Goal: Task Accomplishment & Management: Use online tool/utility

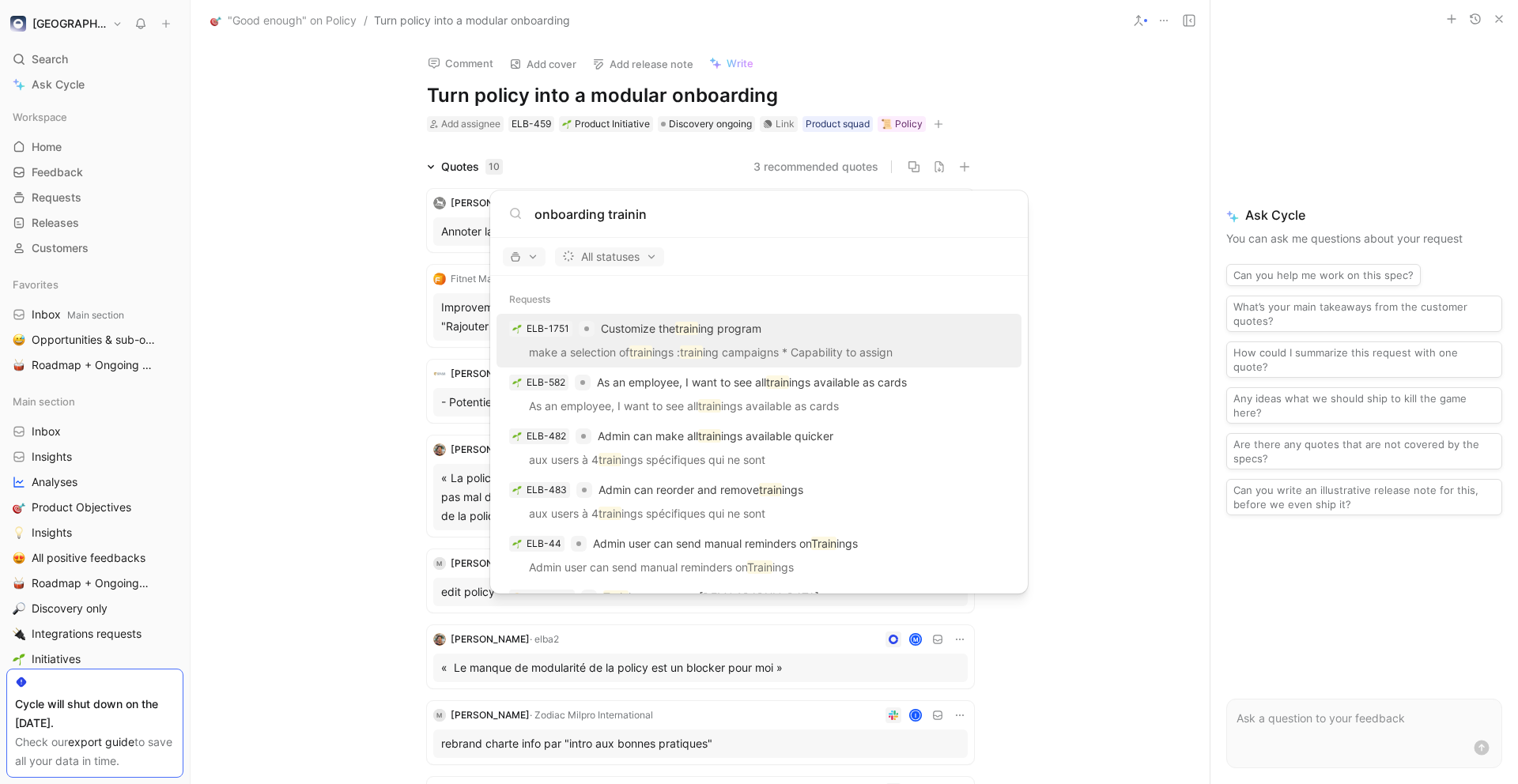
type input "onboarding training"
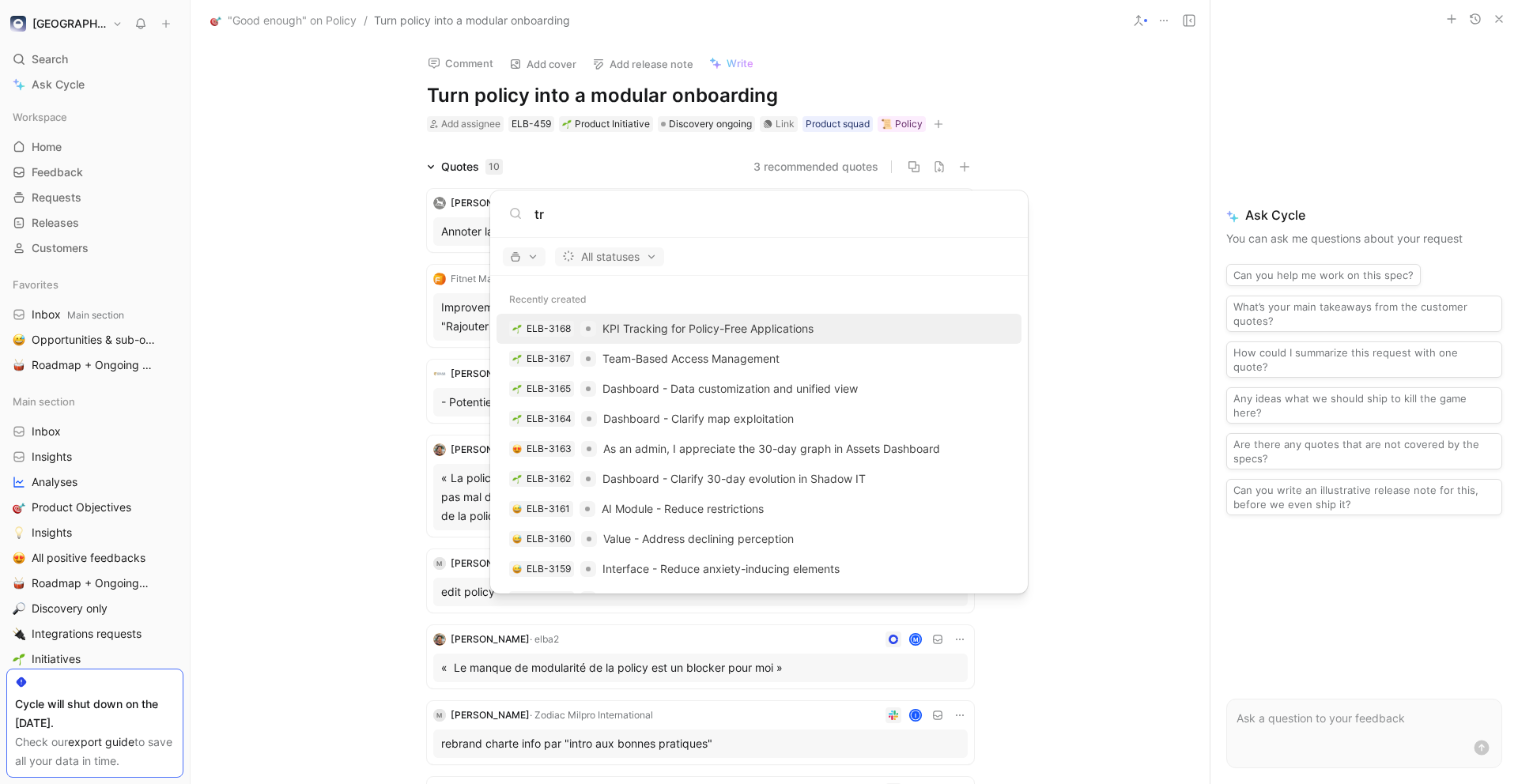
type input "t"
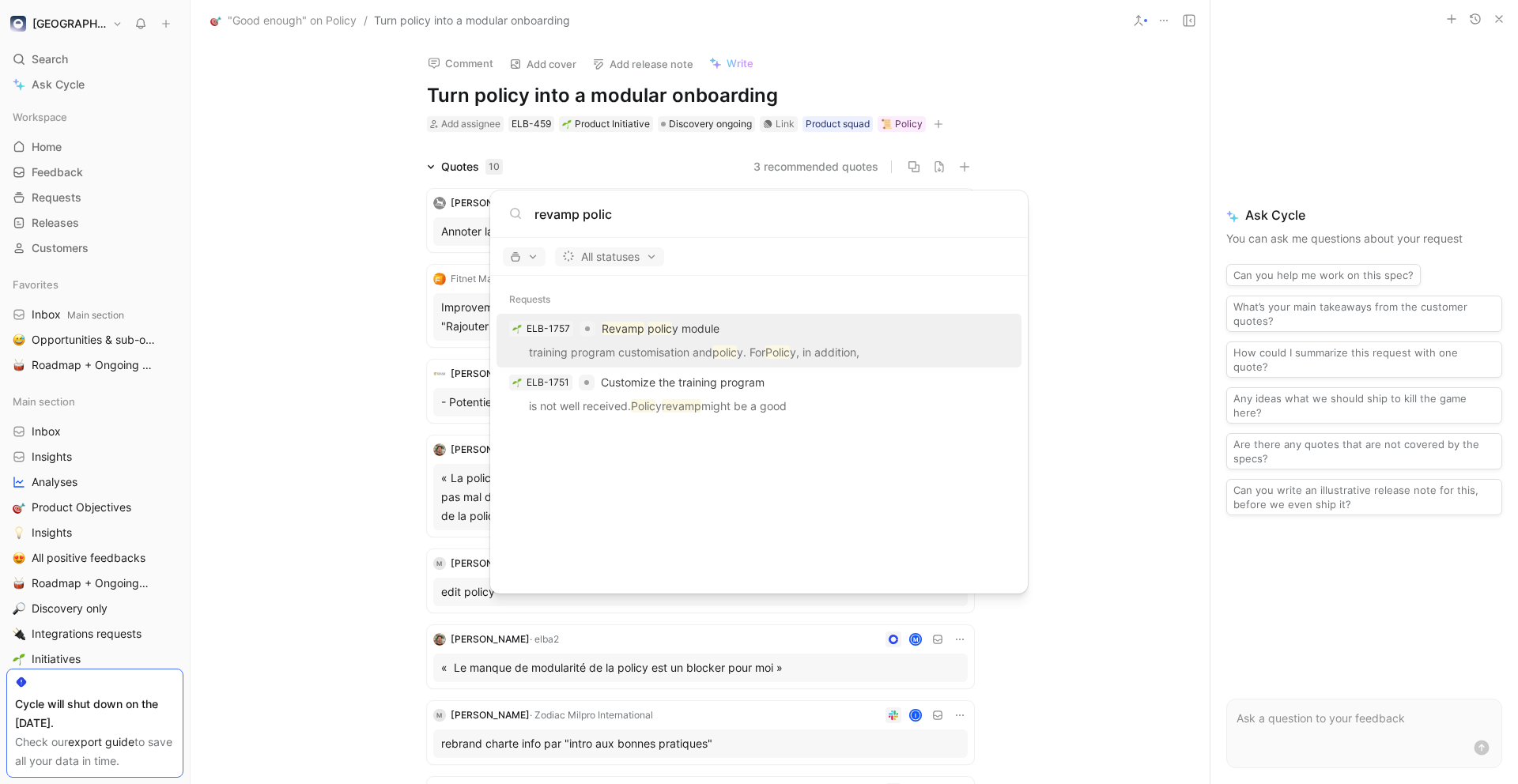
type input "revamp polic"
click at [749, 322] on div "ELB-1757 Revamp polic y module" at bounding box center [759, 328] width 515 height 28
click at [1104, 380] on body "[PERSON_NAME] Search ⌘ K Ask Cycle Workspace Home G then H Feedback G then F Re…" at bounding box center [759, 392] width 1518 height 784
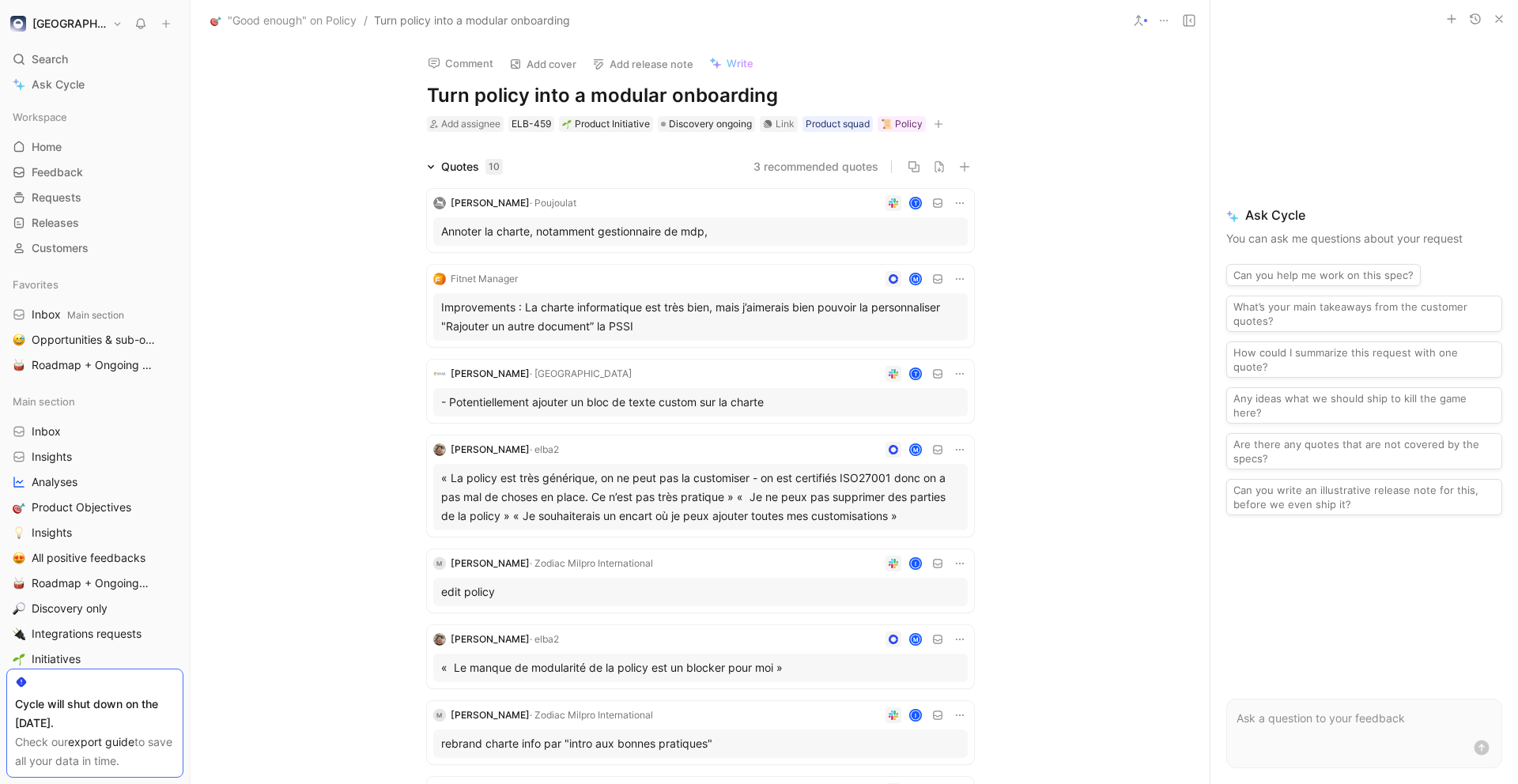
click at [835, 173] on button "3 recommended quotes" at bounding box center [816, 166] width 125 height 19
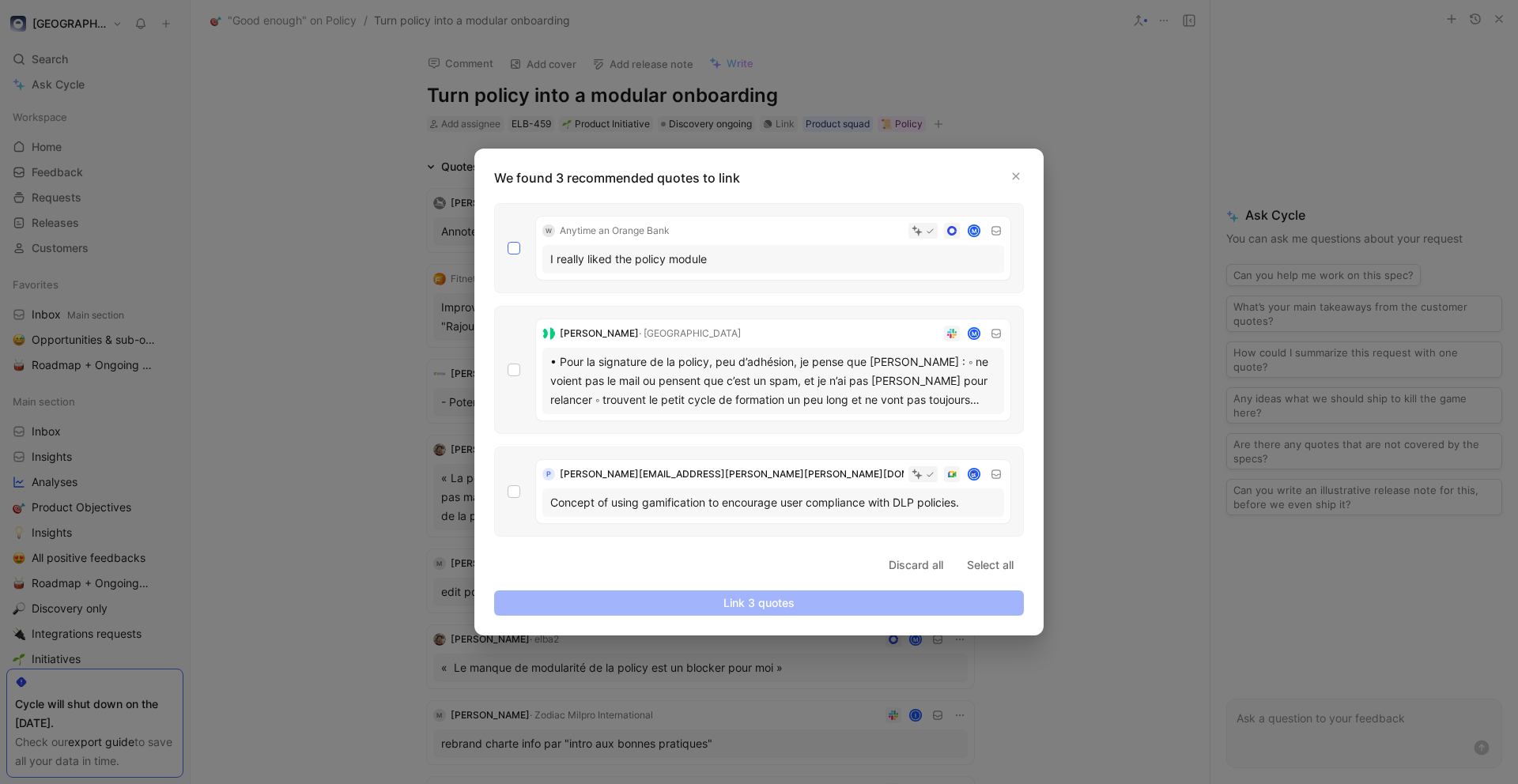
click at [514, 246] on icon at bounding box center [514, 248] width 10 height 10
click at [507, 242] on input "checkbox" at bounding box center [507, 242] width 0 height 0
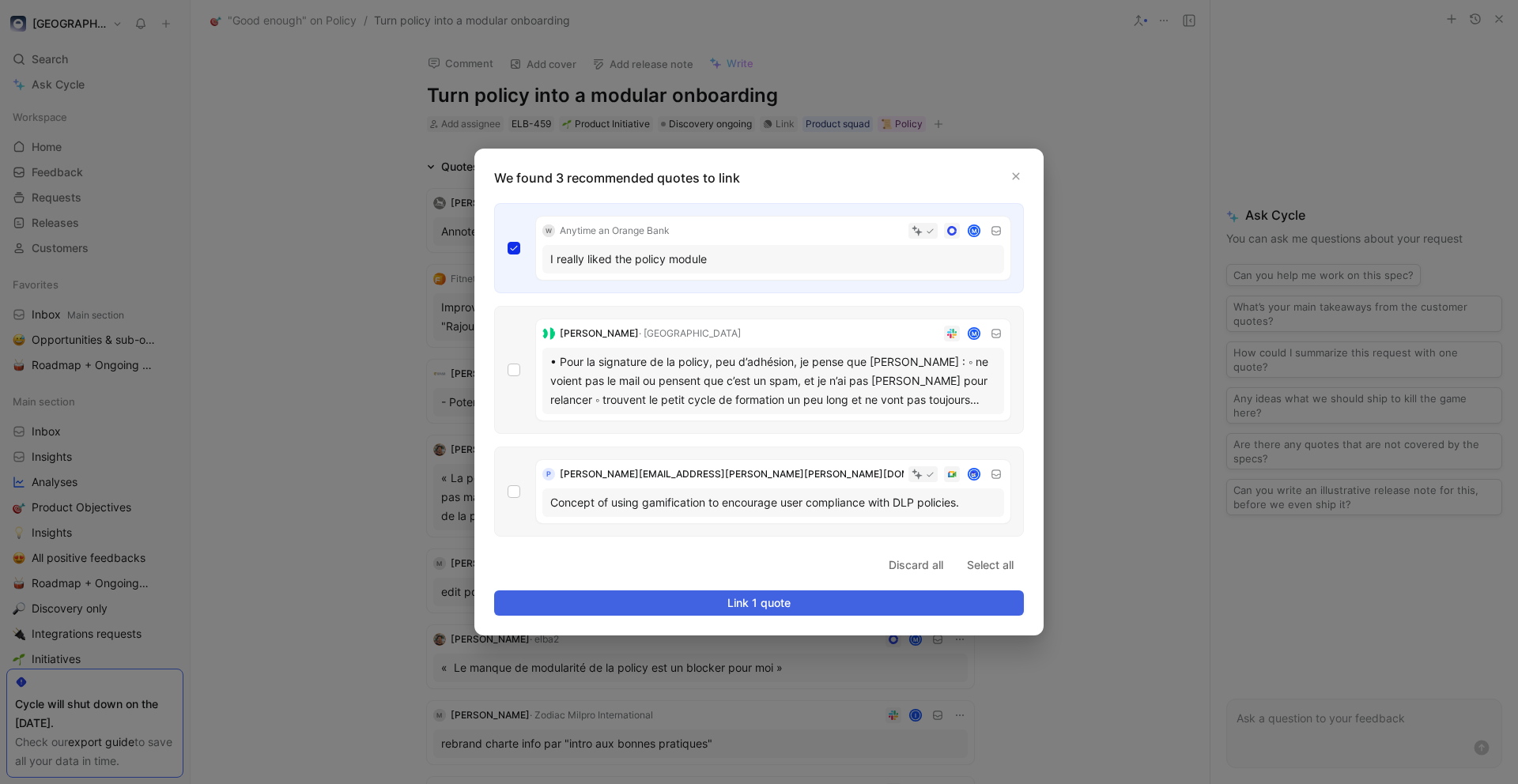
click at [734, 593] on span "Link 1 quote" at bounding box center [759, 603] width 503 height 19
